Goal: Use online tool/utility: Use online tool/utility

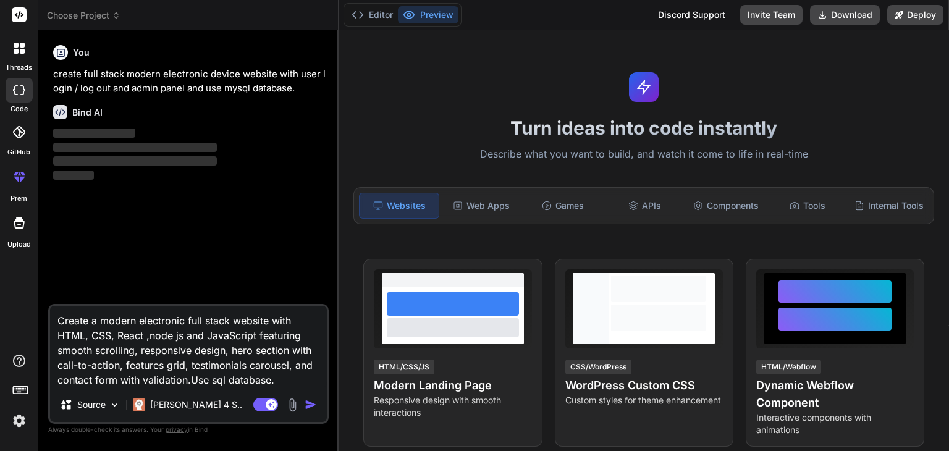
click at [313, 403] on img "button" at bounding box center [311, 405] width 12 height 12
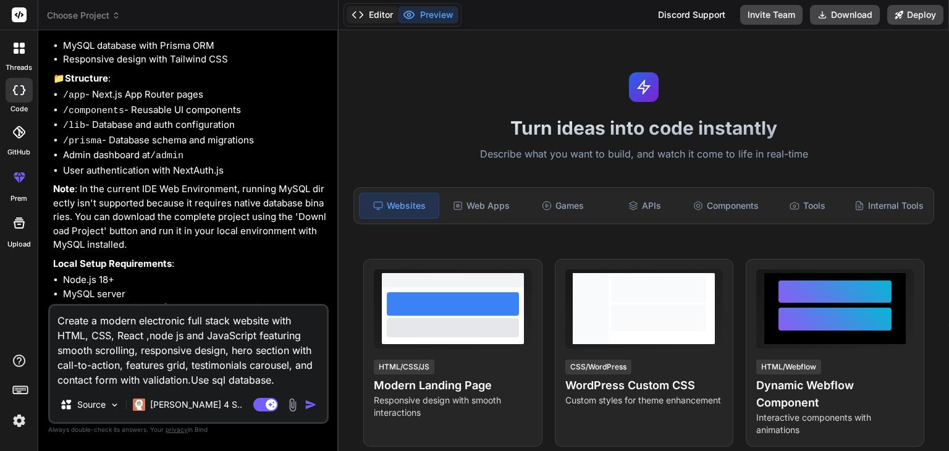
click at [376, 16] on button "Editor" at bounding box center [372, 14] width 51 height 17
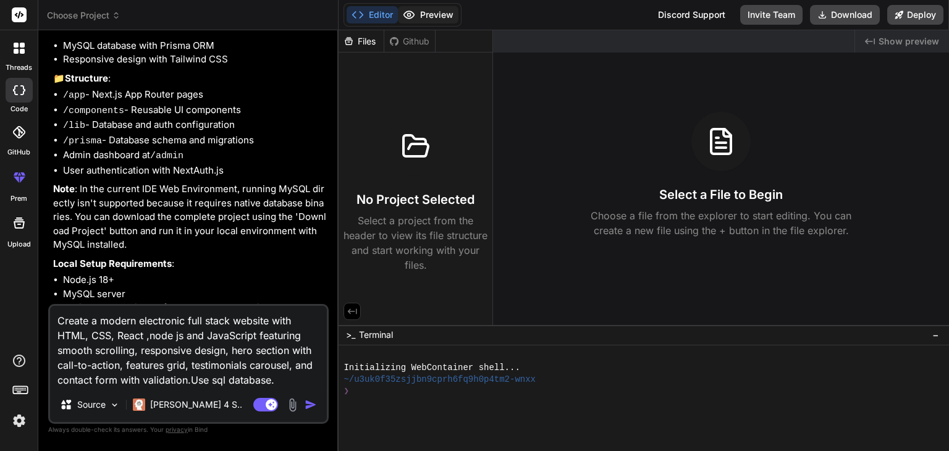
click at [413, 13] on icon at bounding box center [409, 15] width 12 height 12
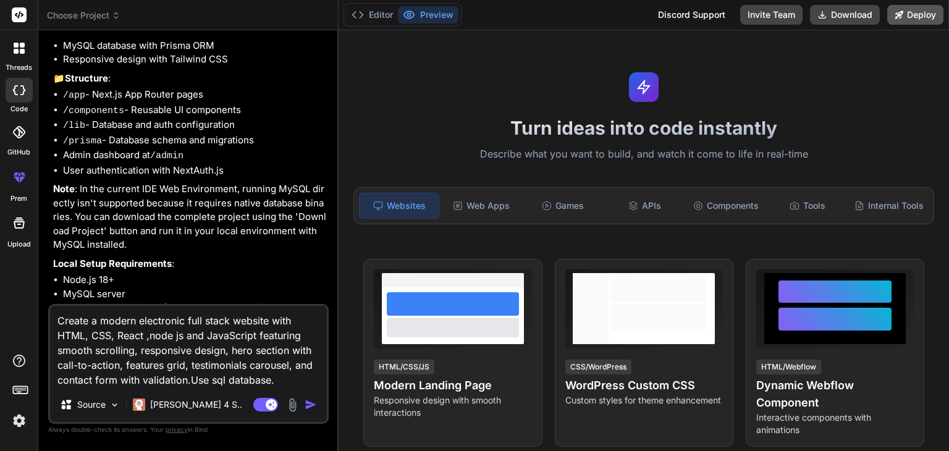
click at [919, 11] on button "Deploy" at bounding box center [915, 15] width 56 height 20
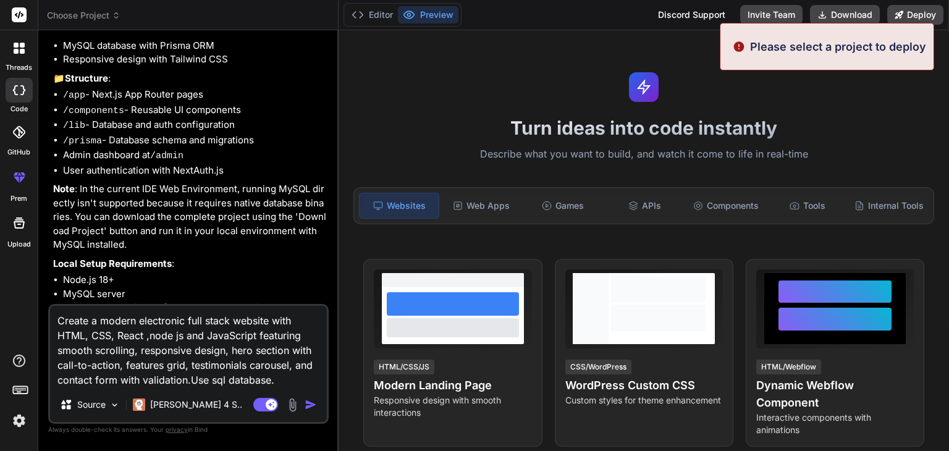
click at [531, 75] on div "Turn ideas into code instantly Describe what you want to build, and watch it co…" at bounding box center [644, 240] width 610 height 421
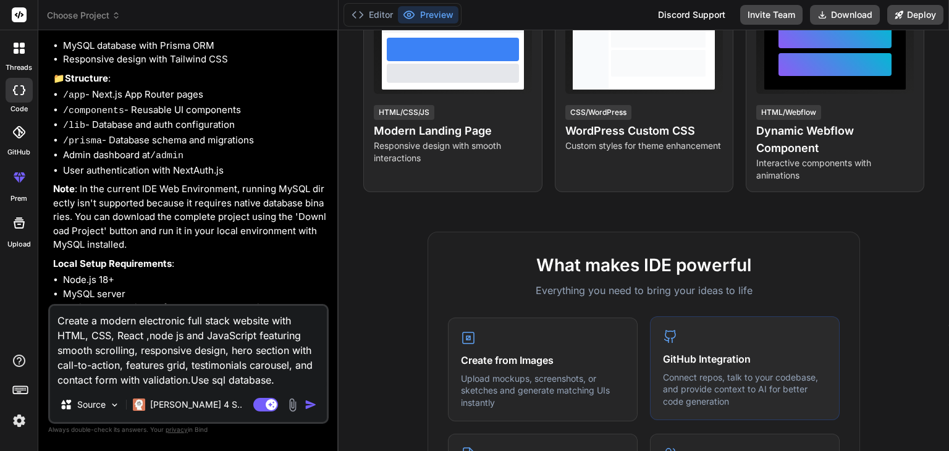
scroll to position [208, 0]
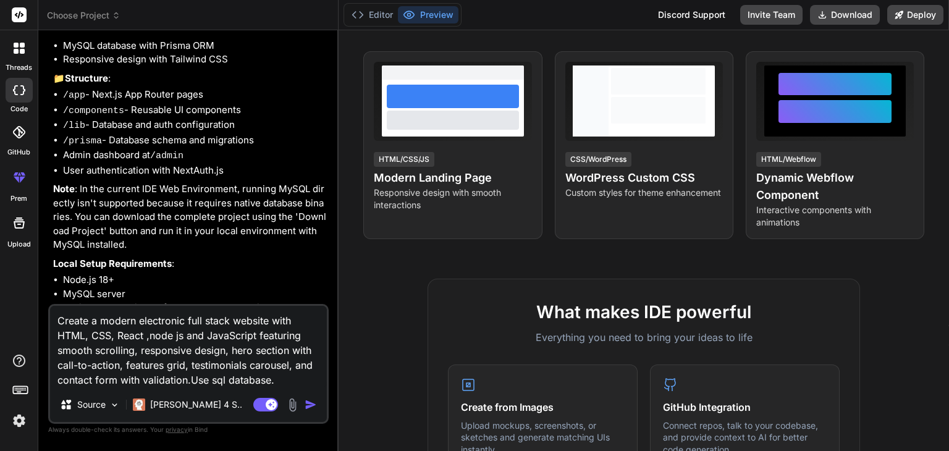
click at [309, 402] on img "button" at bounding box center [311, 405] width 12 height 12
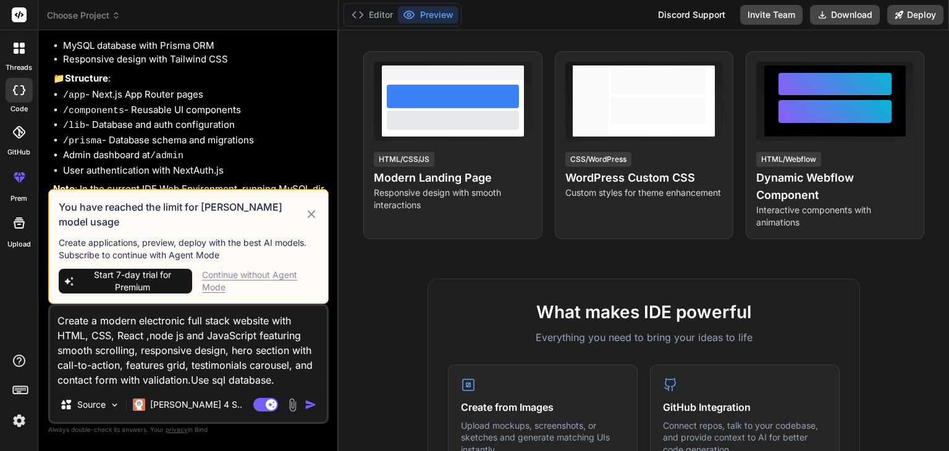
click at [312, 217] on icon at bounding box center [312, 214] width 14 height 15
type textarea "x"
